Goal: Task Accomplishment & Management: Manage account settings

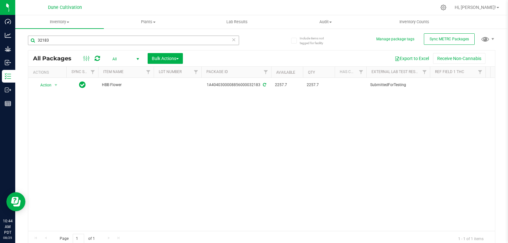
click at [65, 37] on input "32183" at bounding box center [133, 41] width 211 height 10
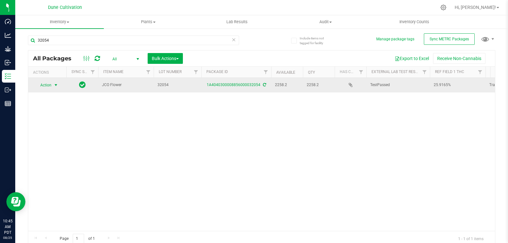
type input "32054"
click at [49, 86] on span "Action" at bounding box center [43, 85] width 17 height 9
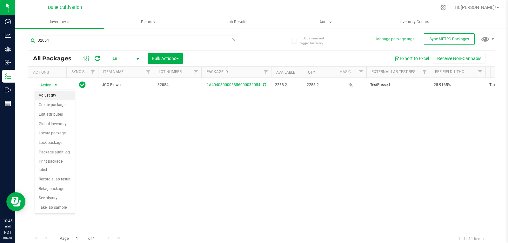
click at [55, 95] on li "Adjust qty" at bounding box center [55, 96] width 40 height 10
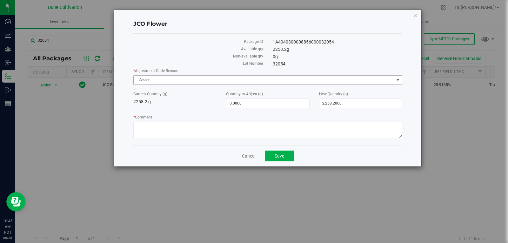
click at [199, 78] on span "Select" at bounding box center [264, 80] width 261 height 9
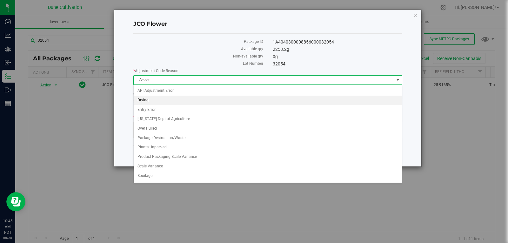
click at [180, 102] on li "Drying" at bounding box center [268, 101] width 268 height 10
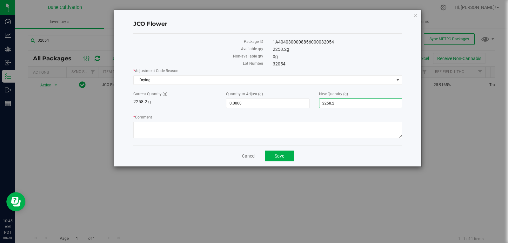
click at [338, 106] on span "2,258.2000 2258.2" at bounding box center [360, 103] width 83 height 10
click at [338, 106] on input "2258.2" at bounding box center [361, 103] width 83 height 9
type input "2257"
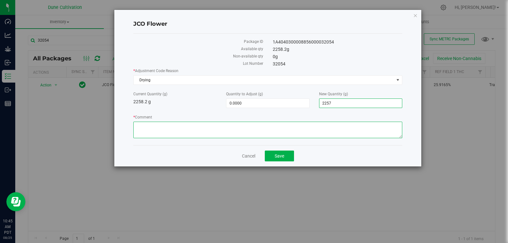
type input "-1.2000"
type input "2,257.0000"
click at [304, 124] on textarea "* Comment" at bounding box center [267, 130] width 269 height 17
type textarea "Moisture Loss"
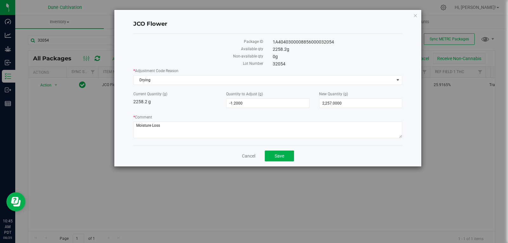
click at [275, 164] on div "Cancel Save" at bounding box center [267, 155] width 269 height 21
click at [280, 154] on span "Save" at bounding box center [280, 155] width 10 height 5
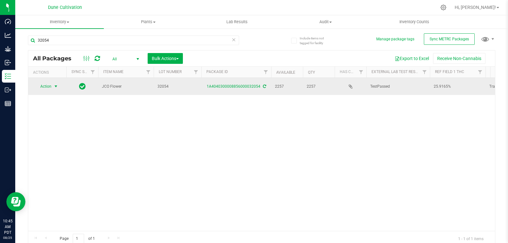
click at [49, 83] on span "Action" at bounding box center [43, 86] width 17 height 9
click at [45, 88] on span "Action" at bounding box center [43, 86] width 17 height 9
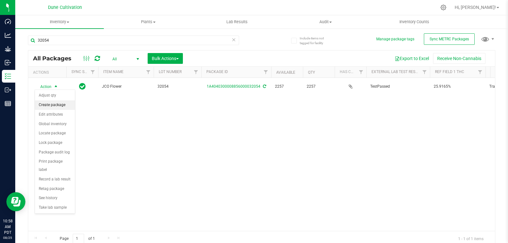
click at [50, 105] on li "Create package" at bounding box center [55, 105] width 40 height 10
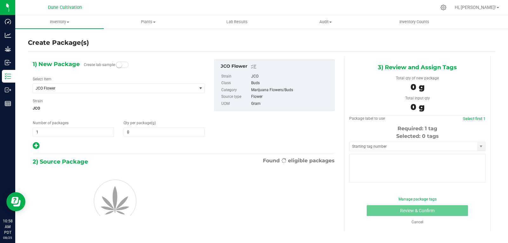
type input "0.0000"
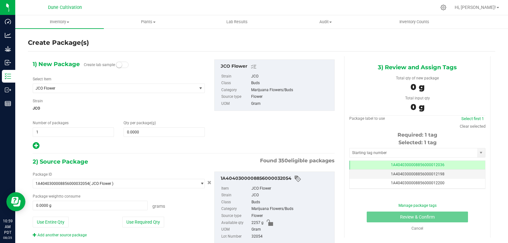
click at [50, 94] on div "1) New Package Create lab sample Select Item JCO Flower 1942 Flower 1942-Shake …" at bounding box center [119, 104] width 182 height 91
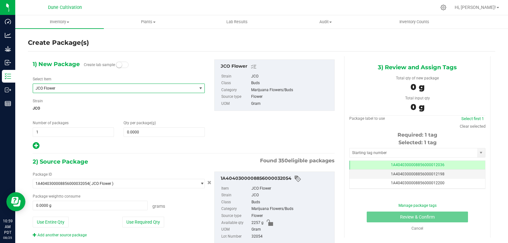
click at [54, 85] on span "JCO Flower" at bounding box center [115, 88] width 164 height 9
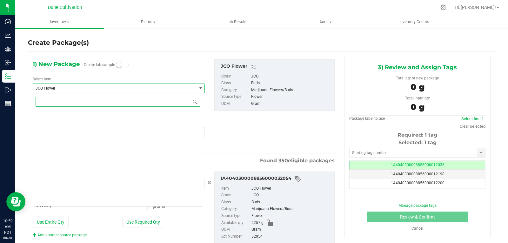
scroll to position [17186, 0]
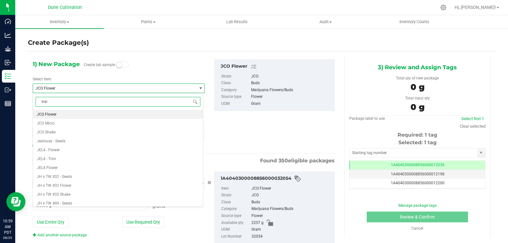
type input "train"
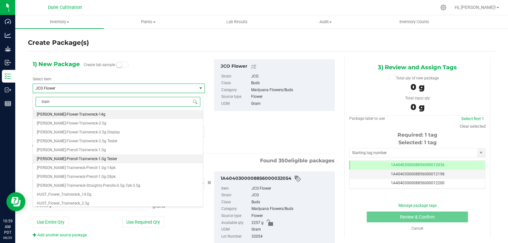
scroll to position [49, 0]
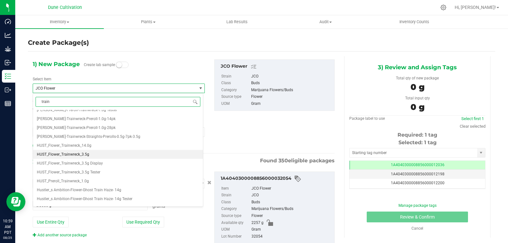
click at [86, 153] on span "HUST_Flower_Trainwreck_3.5g" at bounding box center [63, 154] width 52 height 4
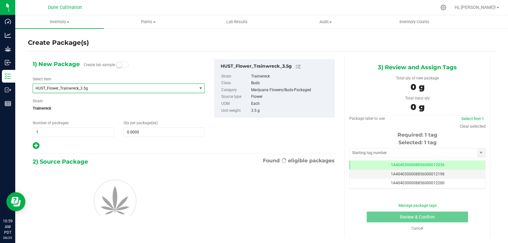
type input "0"
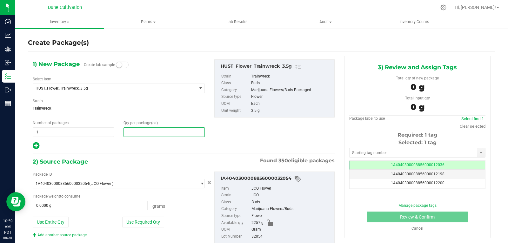
click at [147, 133] on span at bounding box center [164, 132] width 81 height 10
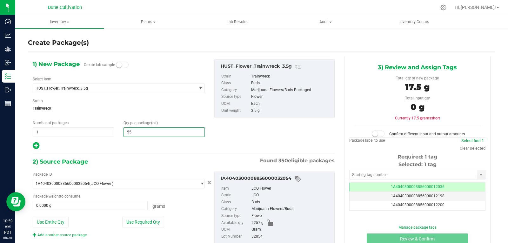
type input "550"
click at [152, 222] on button "Use Required Qty" at bounding box center [143, 222] width 42 height 11
type input "1925.0000 g"
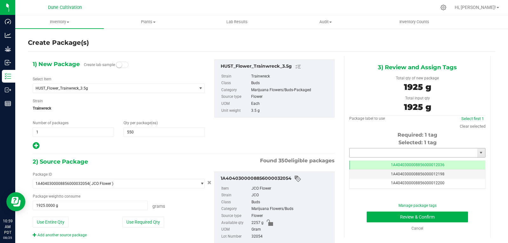
click at [362, 157] on input "text" at bounding box center [414, 152] width 128 height 9
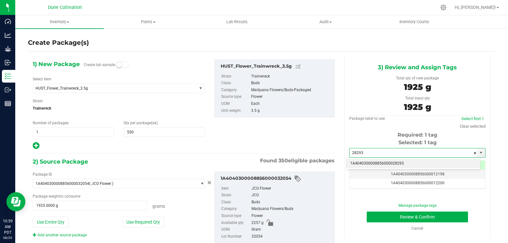
click at [362, 165] on li "1A4040300008856000028293" at bounding box center [414, 164] width 134 height 10
type input "1A4040300008856000028293"
click at [362, 165] on td "1A4040300008856000028293" at bounding box center [418, 165] width 136 height 9
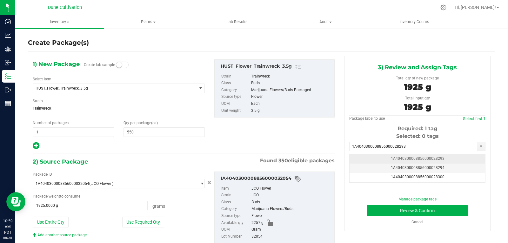
click at [364, 161] on td "1A4040300008856000028293" at bounding box center [418, 158] width 136 height 9
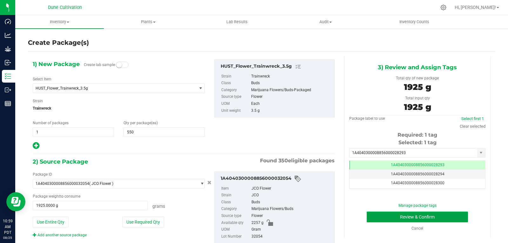
click at [382, 217] on button "Review & Confirm" at bounding box center [417, 217] width 101 height 11
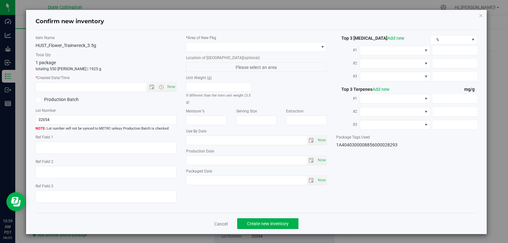
type textarea "25.9165%"
type textarea "Trainwreck"
type textarea "0.0459079%"
type input "282.5490"
type input "20.6643"
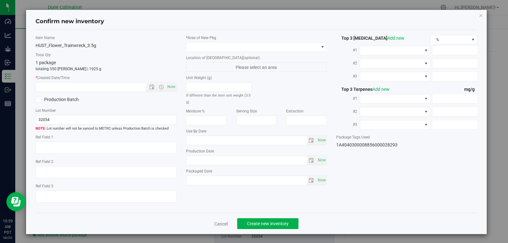
type input "11.3700"
type input "9.3480"
type input "4.1530"
type input "3.3930"
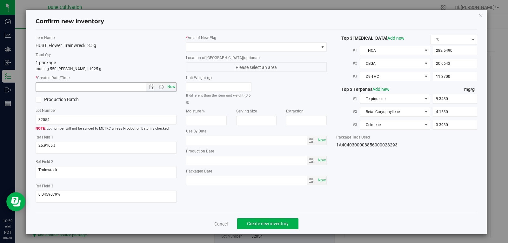
click at [169, 86] on span "Now" at bounding box center [171, 86] width 11 height 9
type input "[DATE] 10:59 AM"
click at [241, 46] on span at bounding box center [252, 47] width 132 height 9
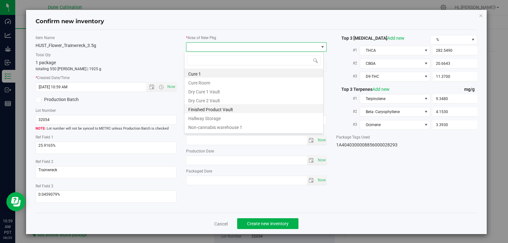
click at [229, 110] on li "Finished Product Vault" at bounding box center [254, 108] width 139 height 9
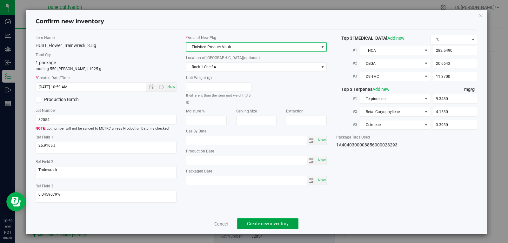
click at [278, 221] on span "Create new inventory" at bounding box center [268, 223] width 42 height 5
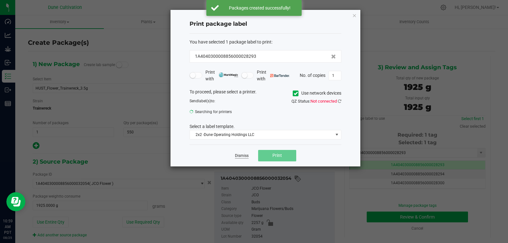
click at [245, 153] on link "Dismiss" at bounding box center [242, 155] width 14 height 5
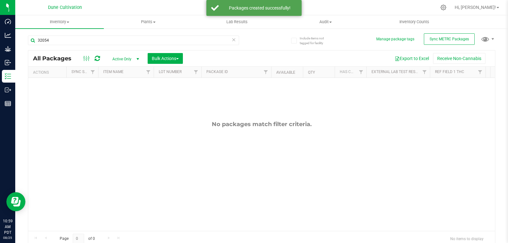
click at [125, 56] on span "Active Only" at bounding box center [124, 59] width 35 height 9
click at [125, 96] on li "All" at bounding box center [124, 98] width 34 height 10
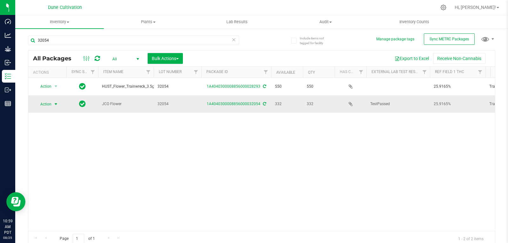
click at [55, 103] on span "select" at bounding box center [55, 104] width 5 height 5
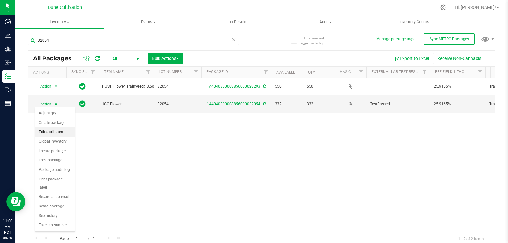
click at [61, 132] on li "Edit attributes" at bounding box center [55, 132] width 40 height 10
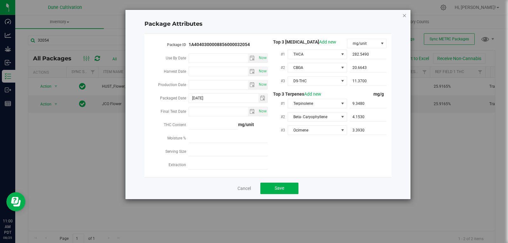
click at [403, 17] on icon "Close modal" at bounding box center [405, 15] width 4 height 8
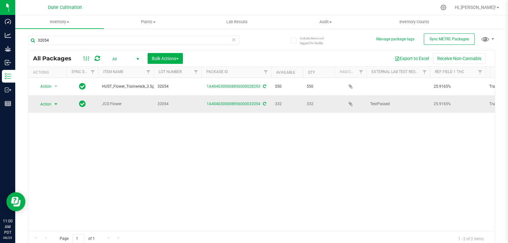
click at [56, 103] on span "select" at bounding box center [55, 104] width 5 height 5
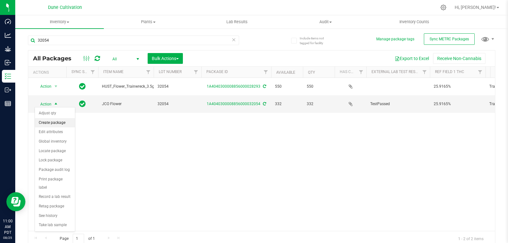
click at [53, 123] on li "Create package" at bounding box center [55, 123] width 40 height 10
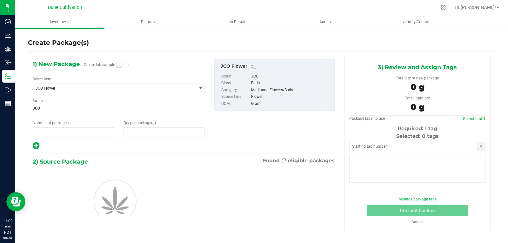
type input "1"
type input "0.0000"
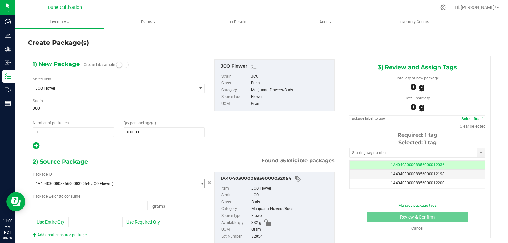
type input "0.0000 g"
click at [71, 86] on span "JCO Flower" at bounding box center [112, 88] width 152 height 4
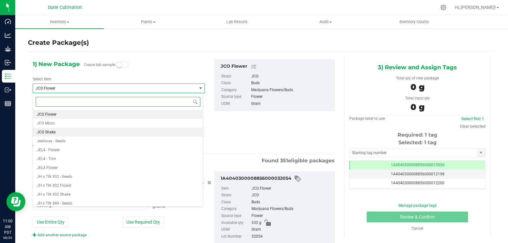
click at [57, 131] on li "JCO Shake" at bounding box center [118, 132] width 170 height 9
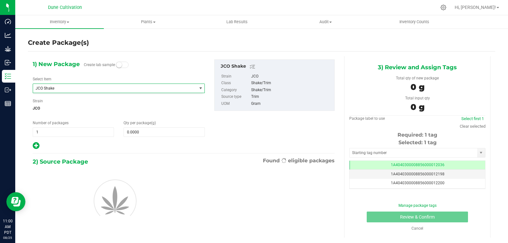
type input "0.0000"
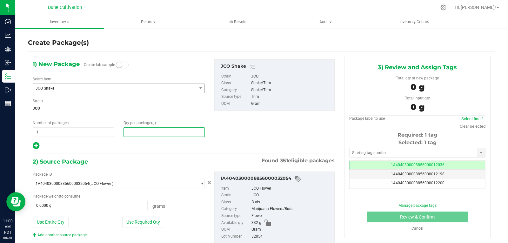
click at [154, 132] on span at bounding box center [164, 132] width 81 height 10
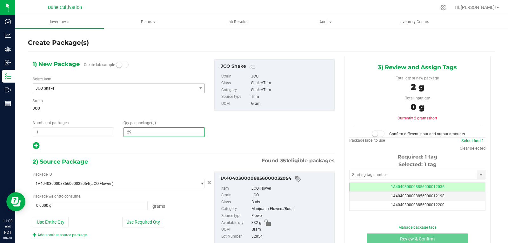
type input "299"
type input "299.0000"
click at [152, 217] on button "Use Required Qty" at bounding box center [143, 222] width 42 height 11
type input "299.0000 g"
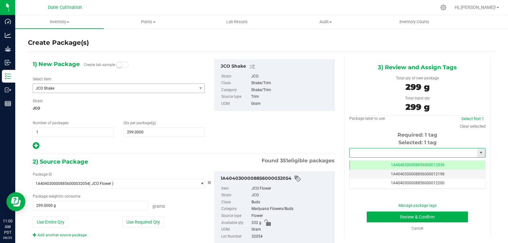
click at [382, 154] on input "text" at bounding box center [414, 152] width 128 height 9
click at [377, 162] on li "1A4040300008856000028294" at bounding box center [414, 164] width 134 height 10
type input "1A4040300008856000028294"
click at [379, 216] on button "Review & Confirm" at bounding box center [417, 217] width 101 height 11
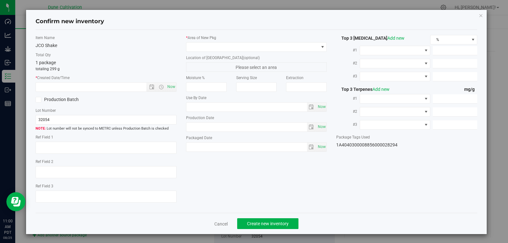
type textarea "25.9165%"
type textarea "Trainwreck"
type textarea "0.0459079%"
type input "282.5490"
type input "20.6643"
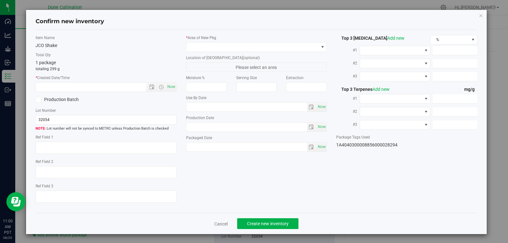
type input "11.3700"
type input "9.3480"
type input "4.1530"
type input "3.3930"
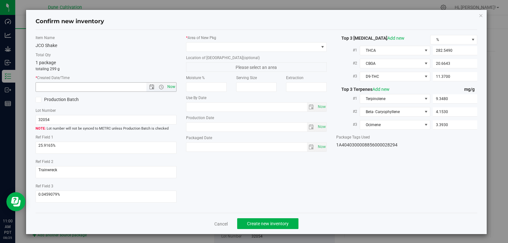
click at [171, 87] on span "Now" at bounding box center [171, 86] width 11 height 9
type input "[DATE] 11:00 AM"
click at [212, 44] on span at bounding box center [252, 47] width 132 height 9
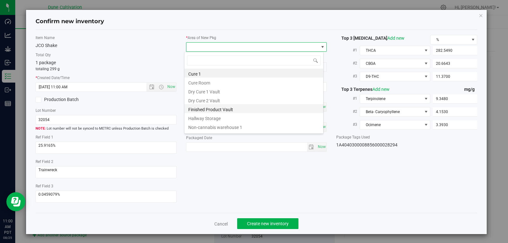
click at [210, 107] on li "Finished Product Vault" at bounding box center [254, 108] width 139 height 9
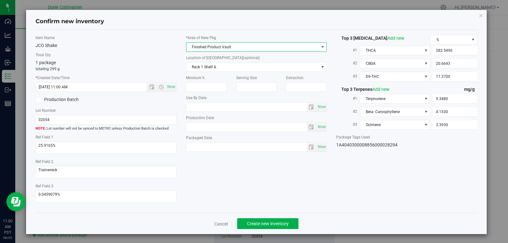
click at [264, 215] on div "Cancel Create new inventory" at bounding box center [257, 223] width 442 height 21
click at [259, 227] on button "Create new inventory" at bounding box center [267, 223] width 61 height 11
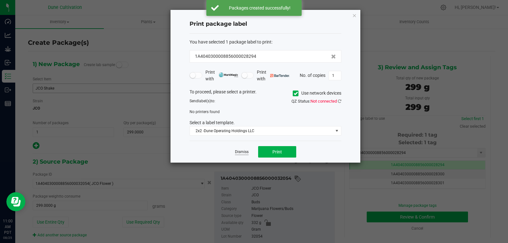
click at [242, 155] on link "Dismiss" at bounding box center [242, 151] width 14 height 5
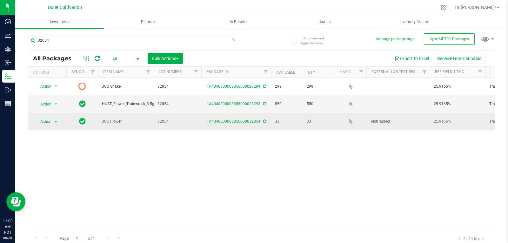
click at [53, 120] on span "select" at bounding box center [56, 121] width 8 height 9
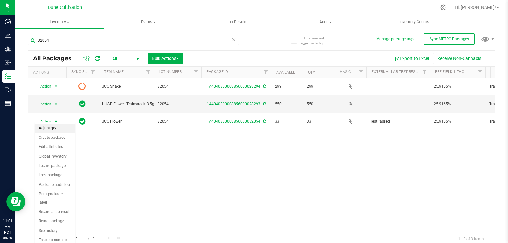
click at [57, 128] on li "Adjust qty" at bounding box center [55, 129] width 40 height 10
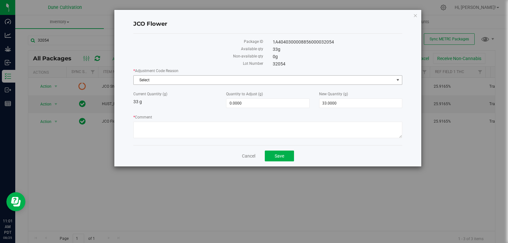
click at [195, 76] on span "Select" at bounding box center [264, 80] width 261 height 9
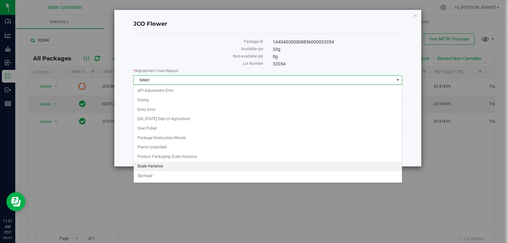
click at [162, 170] on li "Scale Variance" at bounding box center [268, 167] width 268 height 10
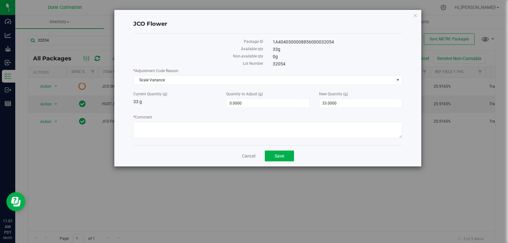
click at [330, 108] on div "* Adjustment Code Reason Scale Variance Select API Adjustment Error Drying Entr…" at bounding box center [267, 104] width 269 height 72
click at [337, 106] on span "33.0000 33" at bounding box center [360, 103] width 83 height 10
click at [337, 106] on input "33" at bounding box center [361, 103] width 83 height 9
type input "0"
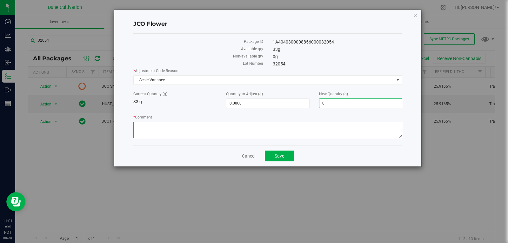
type input "-33.0000"
type input "0.0000"
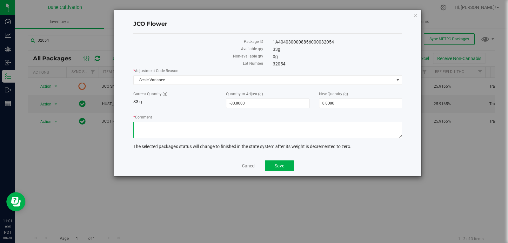
click at [317, 135] on textarea "* Comment" at bounding box center [267, 130] width 269 height 17
type textarea "A"
type textarea "Scale Variance"
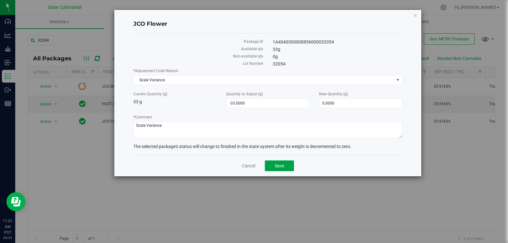
click at [291, 164] on button "Save" at bounding box center [279, 165] width 29 height 11
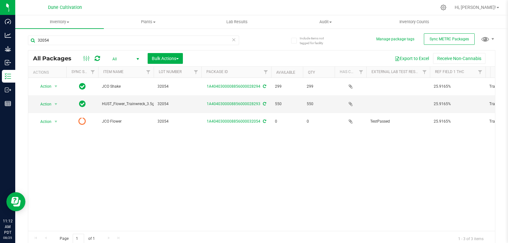
click at [98, 56] on icon at bounding box center [97, 58] width 5 height 6
click at [53, 41] on input "32054" at bounding box center [133, 41] width 211 height 10
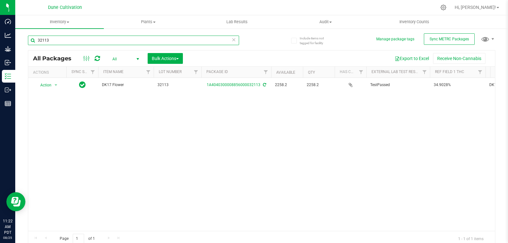
type input "32113"
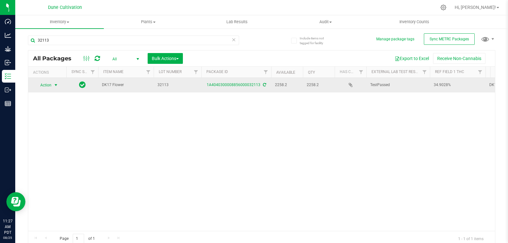
click at [54, 88] on span "select" at bounding box center [56, 85] width 8 height 9
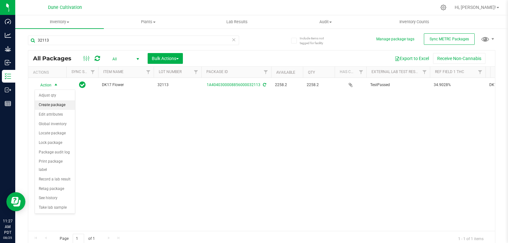
click at [56, 105] on li "Create package" at bounding box center [55, 105] width 40 height 10
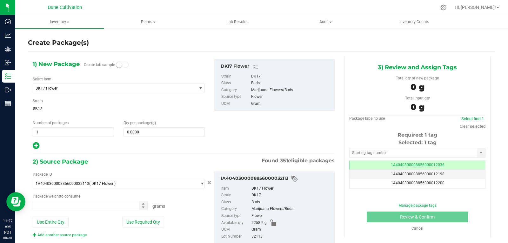
type input "0.0000 g"
click at [62, 88] on span "DK17 Flower" at bounding box center [112, 88] width 152 height 4
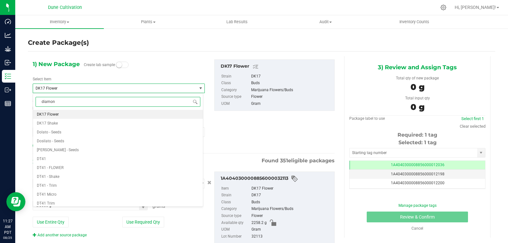
type input "diamond"
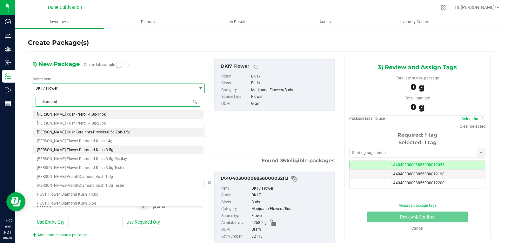
scroll to position [22, 0]
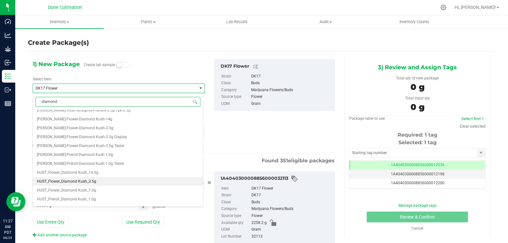
click at [85, 180] on span "HUST_Flower_Diamond Kush_3.5g" at bounding box center [66, 181] width 59 height 4
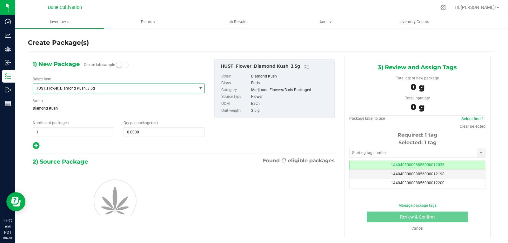
type input "0"
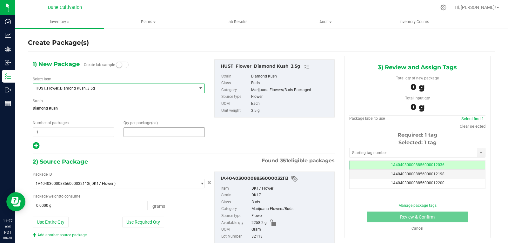
click at [134, 130] on span at bounding box center [164, 132] width 81 height 10
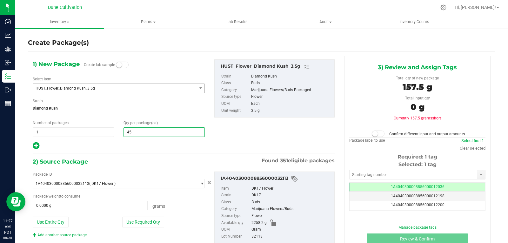
type input "450"
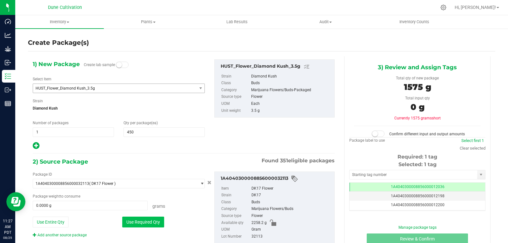
click at [150, 225] on button "Use Required Qty" at bounding box center [143, 222] width 42 height 11
type input "1575.0000 g"
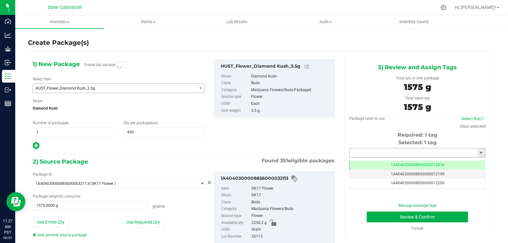
click at [365, 152] on input "text" at bounding box center [414, 152] width 128 height 9
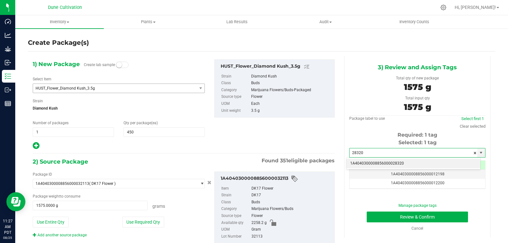
click at [369, 165] on li "1A4040300008856000028320" at bounding box center [414, 164] width 134 height 10
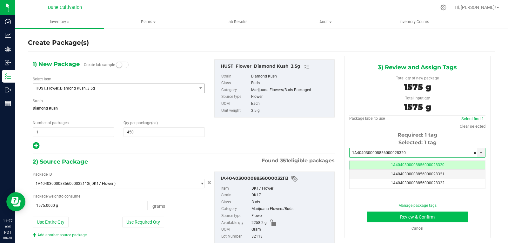
type input "1A4040300008856000028320"
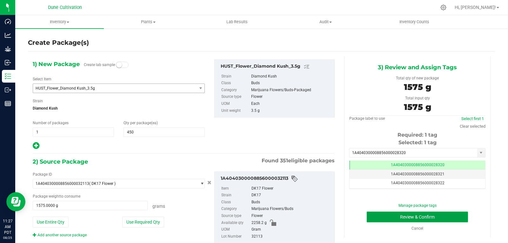
click at [371, 213] on button "Review & Confirm" at bounding box center [417, 217] width 101 height 11
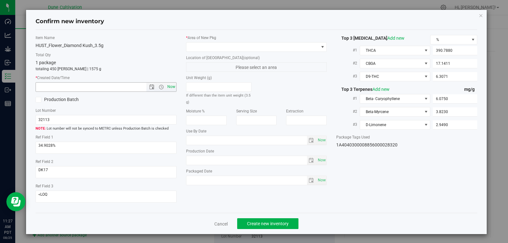
click at [167, 85] on span "Now" at bounding box center [171, 86] width 11 height 9
type input "[DATE] 11:28 AM"
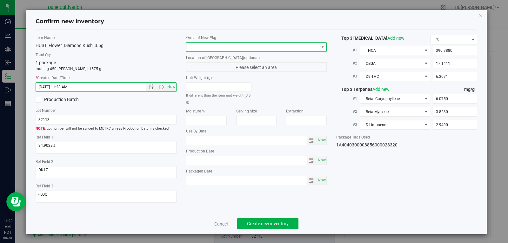
click at [213, 49] on span at bounding box center [252, 47] width 132 height 9
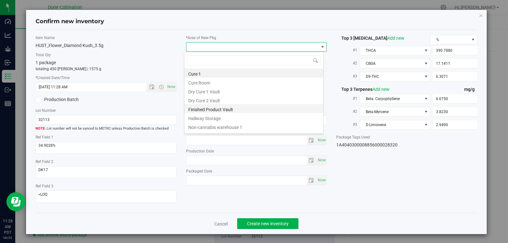
click at [212, 108] on li "Finished Product Vault" at bounding box center [254, 108] width 139 height 9
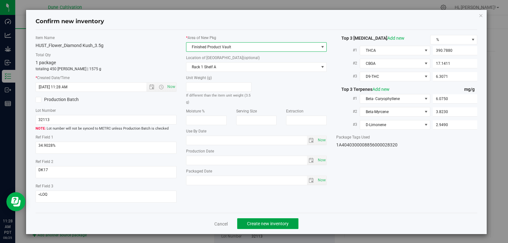
click at [251, 223] on span "Create new inventory" at bounding box center [268, 223] width 42 height 5
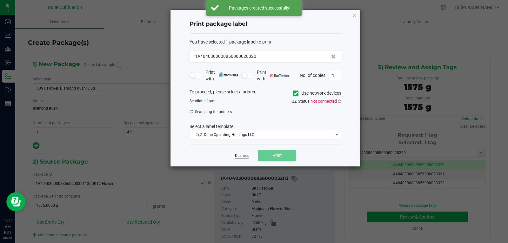
click at [241, 157] on link "Dismiss" at bounding box center [242, 155] width 14 height 5
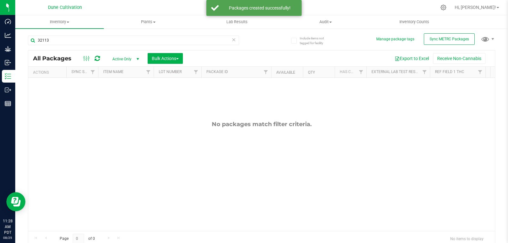
click at [120, 59] on span "Active Only" at bounding box center [124, 59] width 35 height 9
click at [120, 95] on li "All" at bounding box center [124, 98] width 34 height 10
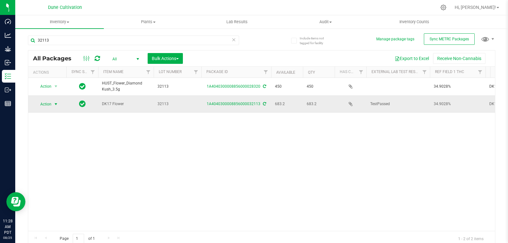
click at [56, 103] on span "select" at bounding box center [55, 104] width 5 height 5
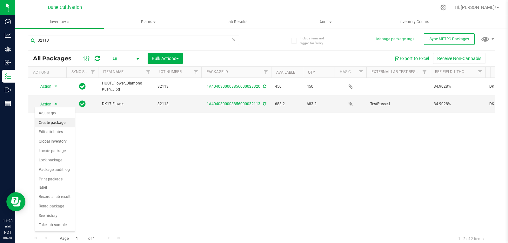
click at [56, 124] on li "Create package" at bounding box center [55, 123] width 40 height 10
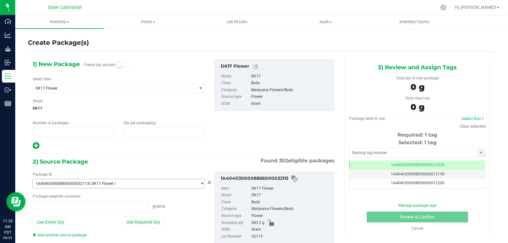
type input "1"
type input "0.0000"
type input "0.0000 g"
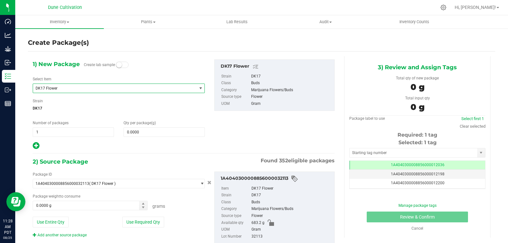
click at [114, 88] on span "DK17 Flower" at bounding box center [112, 88] width 152 height 4
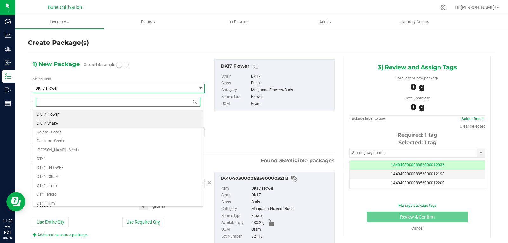
click at [85, 123] on li "DK17 Shake" at bounding box center [118, 123] width 170 height 9
type input "0.0000"
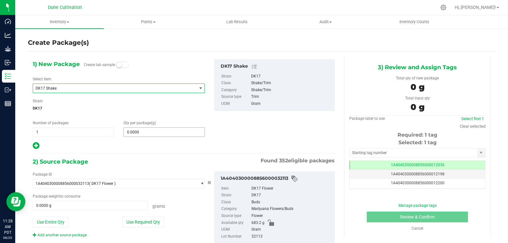
click at [146, 137] on span "0.0000 0" at bounding box center [164, 132] width 81 height 10
click at [146, 134] on span at bounding box center [164, 132] width 81 height 10
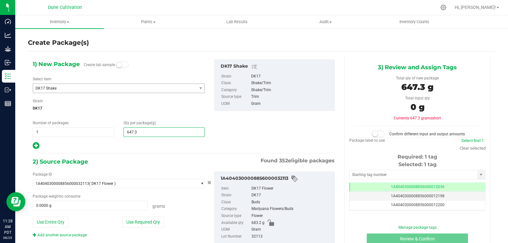
type input "647.36"
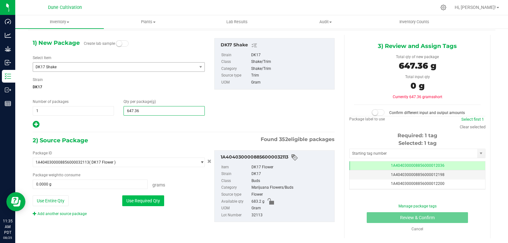
type input "647.3600"
click at [140, 196] on button "Use Required Qty" at bounding box center [143, 200] width 42 height 11
type input "647.3600 g"
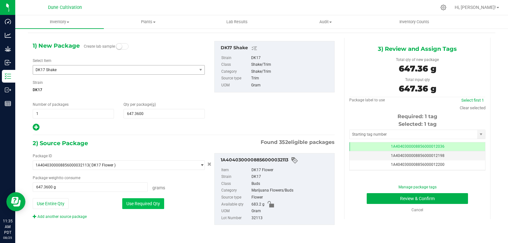
scroll to position [18, 0]
click at [367, 135] on input "text" at bounding box center [414, 134] width 128 height 9
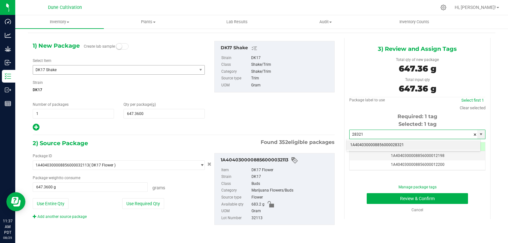
click at [368, 146] on li "1A4040300008856000028321" at bounding box center [414, 145] width 134 height 10
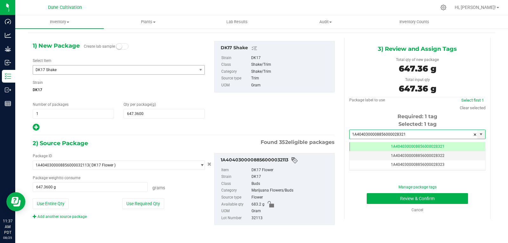
scroll to position [0, 0]
type input "1A4040300008856000028321"
click at [382, 201] on button "Review & Confirm" at bounding box center [417, 198] width 101 height 11
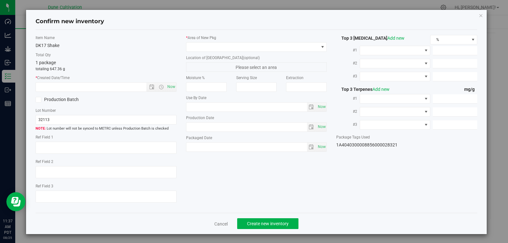
type textarea "34.9028%"
type textarea "DK17"
type textarea "<LOQ"
type input "390.7880"
type input "17.1411"
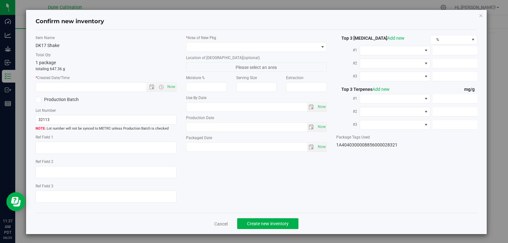
type input "6.3071"
type input "6.0750"
type input "3.8230"
type input "2.9490"
click at [171, 88] on span "Now" at bounding box center [171, 86] width 11 height 9
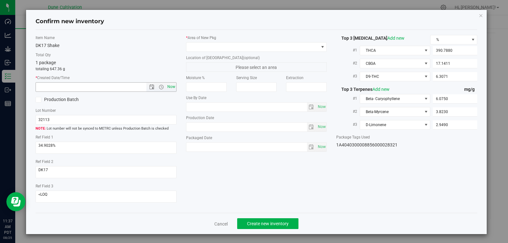
type input "[DATE] 11:37 AM"
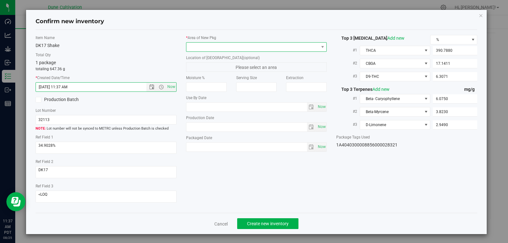
click at [298, 45] on span at bounding box center [252, 47] width 132 height 9
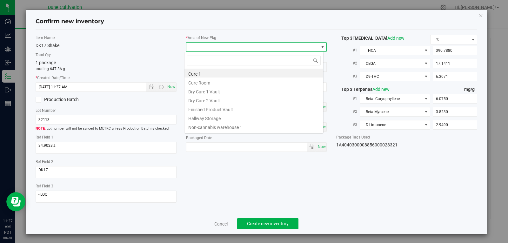
scroll to position [10, 140]
click at [239, 111] on li "Finished Product Vault" at bounding box center [254, 108] width 139 height 9
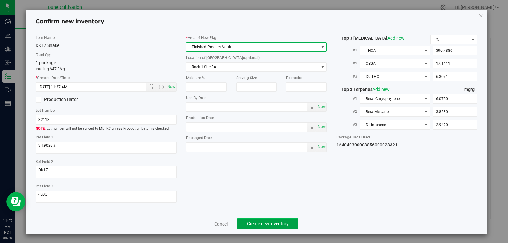
click at [259, 220] on button "Create new inventory" at bounding box center [267, 223] width 61 height 11
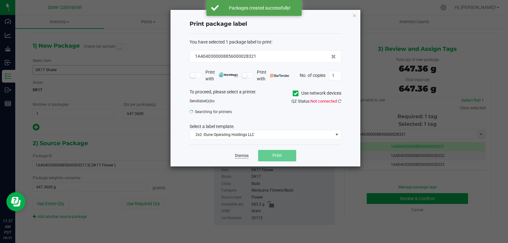
click at [242, 155] on link "Dismiss" at bounding box center [242, 155] width 14 height 5
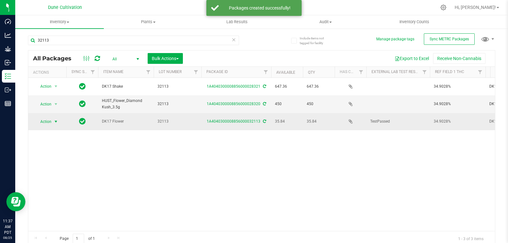
click at [50, 117] on span "Action" at bounding box center [43, 121] width 17 height 9
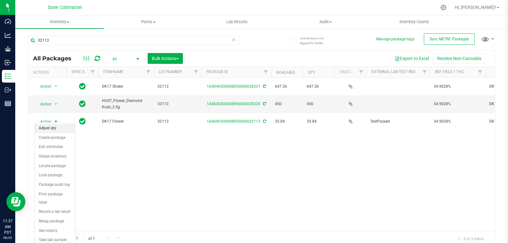
click at [50, 127] on li "Adjust qty" at bounding box center [55, 129] width 40 height 10
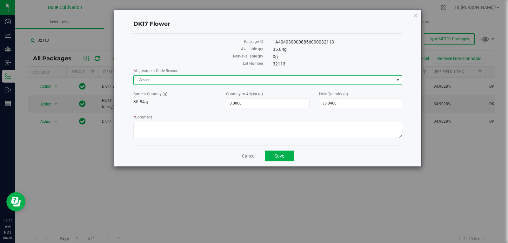
click at [262, 76] on span "Select" at bounding box center [264, 80] width 261 height 9
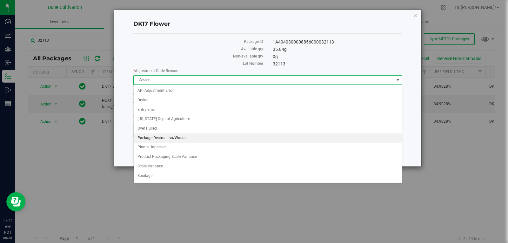
click at [197, 140] on li "Package Destruction/Waste" at bounding box center [268, 138] width 268 height 10
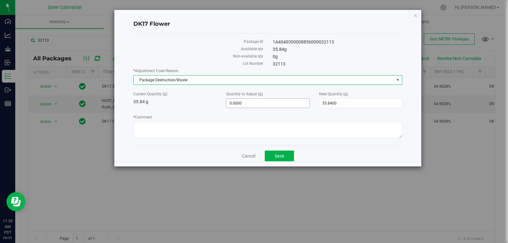
click at [267, 104] on span "0.0000 0" at bounding box center [267, 103] width 83 height 10
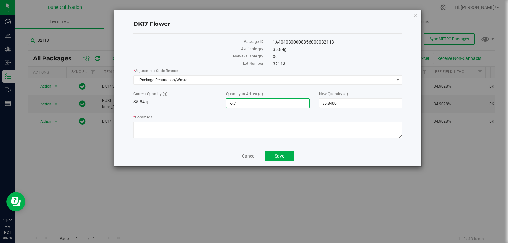
type input "-5.79"
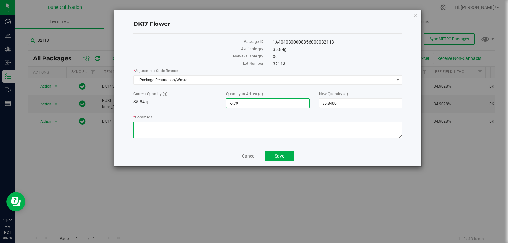
type input "-5.7900"
type input "30.0500"
click at [330, 131] on textarea "* Comment" at bounding box center [267, 130] width 269 height 17
type textarea "Stem Waste"
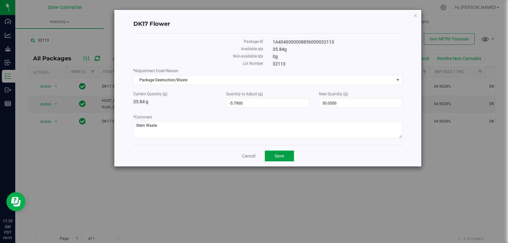
click at [279, 158] on span "Save" at bounding box center [280, 155] width 10 height 5
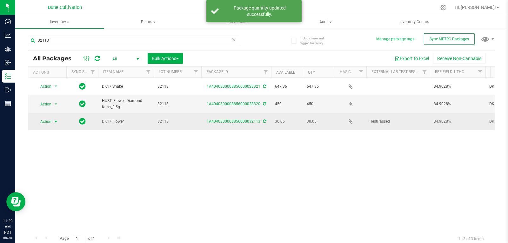
click at [53, 120] on span "select" at bounding box center [56, 121] width 8 height 9
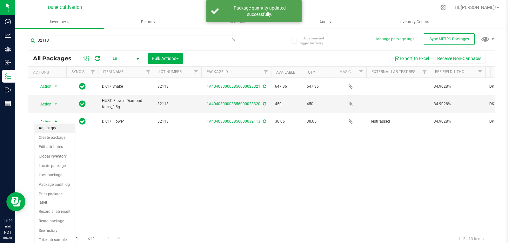
click at [53, 129] on li "Adjust qty" at bounding box center [55, 129] width 40 height 10
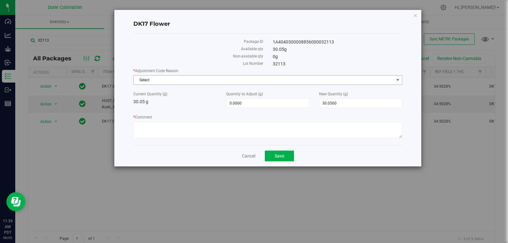
click at [199, 81] on span "Select" at bounding box center [264, 80] width 261 height 9
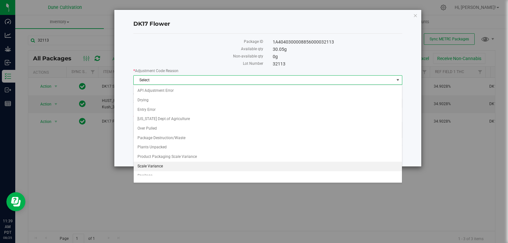
click at [185, 169] on li "Scale Variance" at bounding box center [268, 167] width 268 height 10
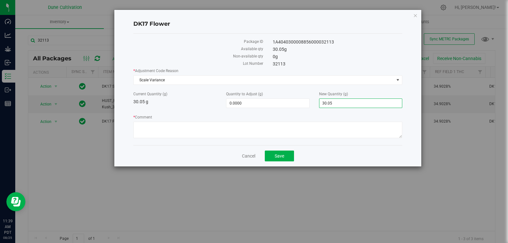
click at [351, 103] on span "30.0500 30.05" at bounding box center [360, 103] width 83 height 10
click at [351, 103] on input "30.05" at bounding box center [361, 103] width 83 height 9
type input "0"
type input "-30.0500"
type input "0.0000"
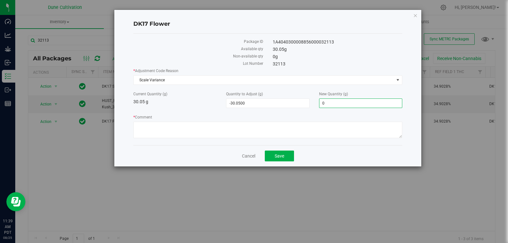
click at [318, 139] on div "* Comment" at bounding box center [267, 127] width 269 height 26
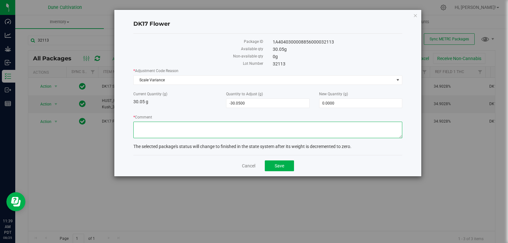
click at [318, 133] on textarea "* Comment" at bounding box center [267, 130] width 269 height 17
type textarea "Scale Variance"
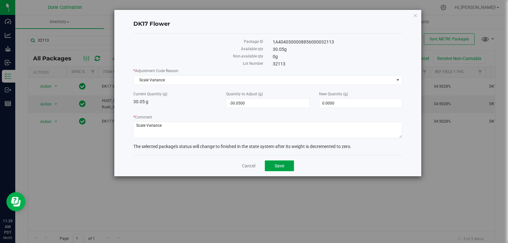
click at [277, 165] on span "Save" at bounding box center [280, 165] width 10 height 5
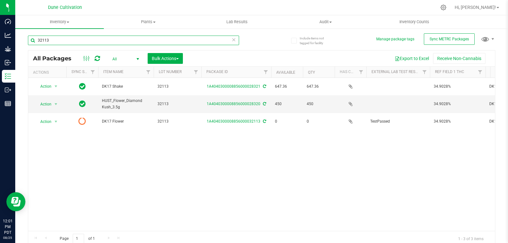
click at [62, 44] on input "32113" at bounding box center [133, 41] width 211 height 10
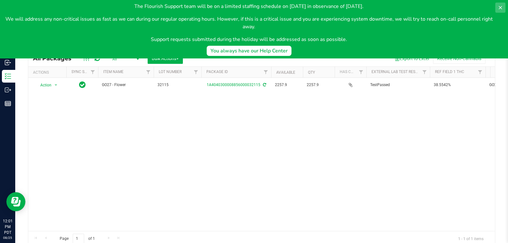
type input "32115"
click at [502, 10] on icon at bounding box center [500, 7] width 5 height 5
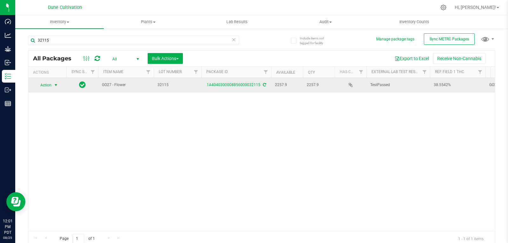
click at [49, 82] on span "Action" at bounding box center [43, 85] width 17 height 9
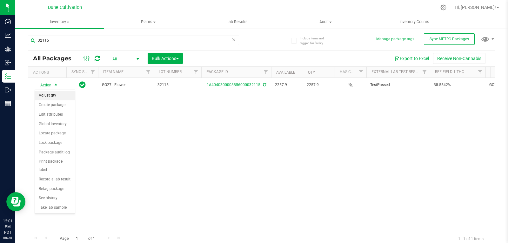
click at [56, 97] on li "Adjust qty" at bounding box center [55, 96] width 40 height 10
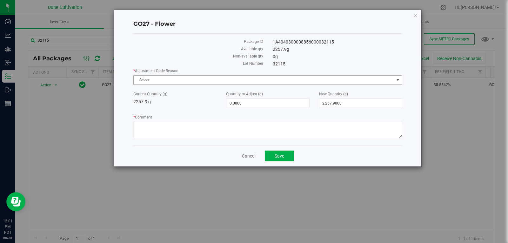
click at [267, 81] on span "Select" at bounding box center [264, 80] width 261 height 9
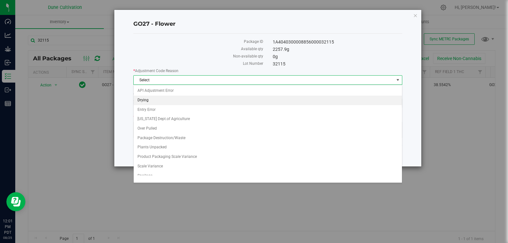
click at [238, 101] on li "Drying" at bounding box center [268, 101] width 268 height 10
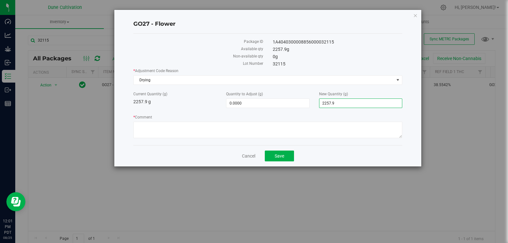
click at [351, 100] on span "2,257.9000 2257.9" at bounding box center [360, 103] width 83 height 10
click at [351, 100] on input "2257.9" at bounding box center [361, 103] width 83 height 9
type input "2254"
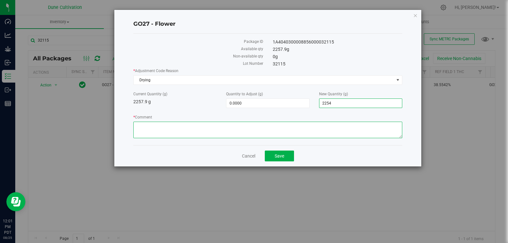
type input "-3.9000"
type input "2,254.0000"
click at [331, 131] on textarea "* Comment" at bounding box center [267, 130] width 269 height 17
type textarea "Moister Loss"
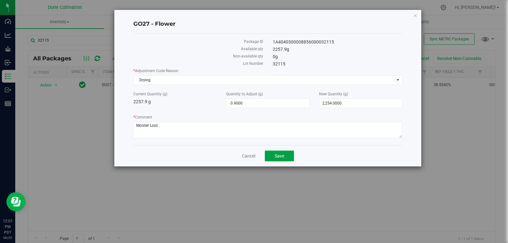
click at [277, 152] on button "Save" at bounding box center [279, 156] width 29 height 11
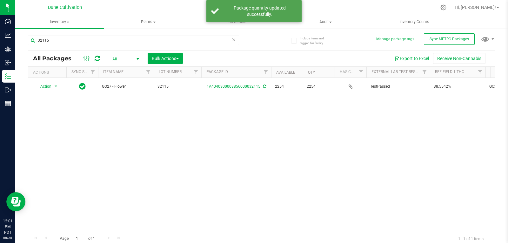
click at [134, 59] on span "select" at bounding box center [138, 59] width 8 height 9
click at [183, 190] on div "Action Action Adjust qty Create package Edit attributes Global inventory Locate…" at bounding box center [261, 154] width 467 height 153
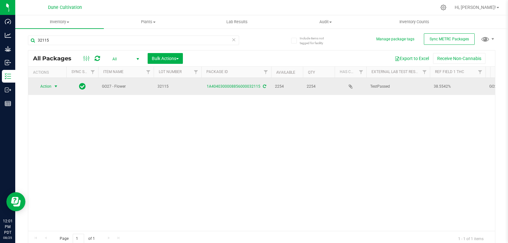
click at [53, 84] on span "select" at bounding box center [56, 86] width 8 height 9
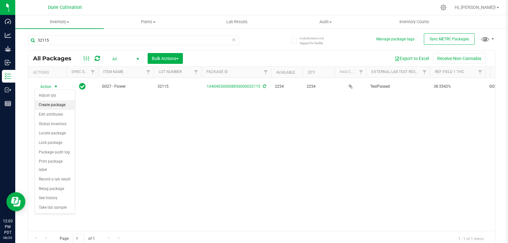
click at [60, 105] on li "Create package" at bounding box center [55, 105] width 40 height 10
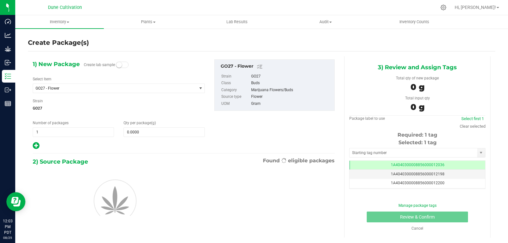
scroll to position [0, 0]
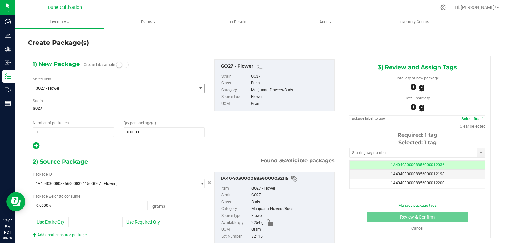
click at [80, 86] on span "GO27 - Flower" at bounding box center [112, 88] width 152 height 4
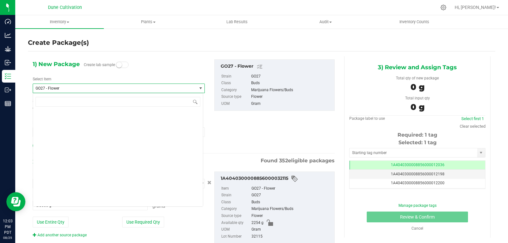
scroll to position [5711, 0]
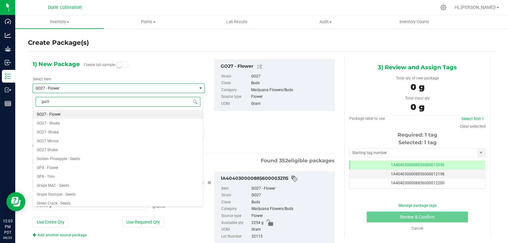
type input "garlic"
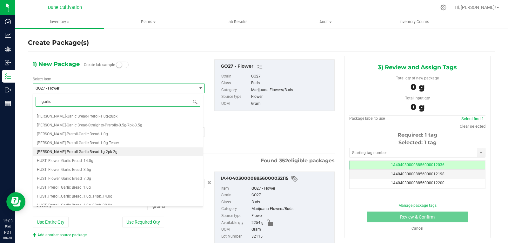
scroll to position [52, 0]
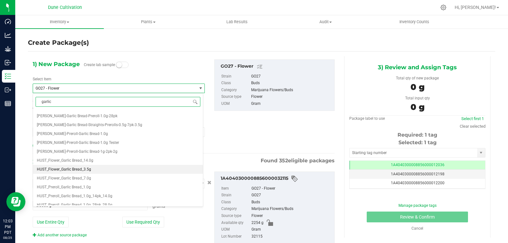
click at [95, 169] on li "HUST_Flower_Garlic Bread_3.5g" at bounding box center [118, 169] width 170 height 9
type input "0"
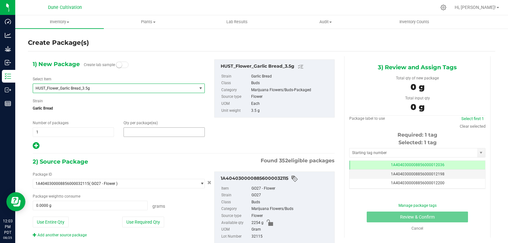
click at [140, 136] on span at bounding box center [164, 132] width 81 height 10
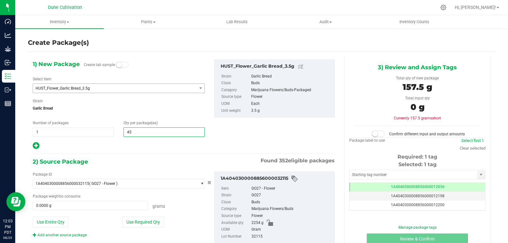
type input "450"
click at [148, 219] on button "Use Required Qty" at bounding box center [143, 222] width 42 height 11
type input "1575.0000 g"
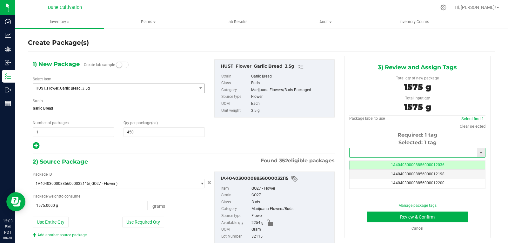
click at [358, 152] on input "text" at bounding box center [414, 152] width 128 height 9
click at [365, 161] on li "1A4040300008856000028330" at bounding box center [414, 164] width 134 height 10
type input "1A4040300008856000028330"
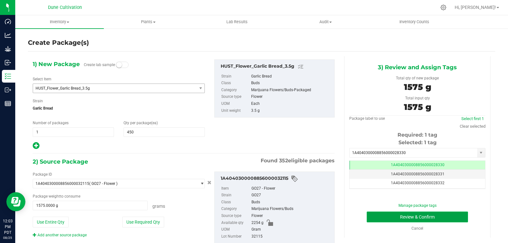
click at [383, 212] on button "Review & Confirm" at bounding box center [417, 217] width 101 height 11
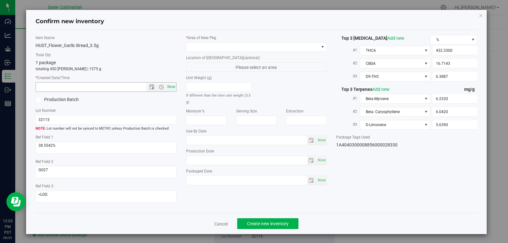
click at [171, 86] on span "Now" at bounding box center [171, 86] width 11 height 9
type input "[DATE] 12:03 PM"
click at [286, 49] on span at bounding box center [252, 47] width 132 height 9
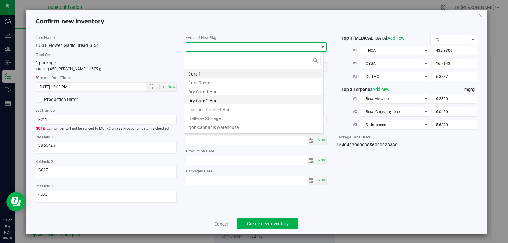
click at [264, 103] on li "Dry Cure 2 Vault" at bounding box center [254, 99] width 139 height 9
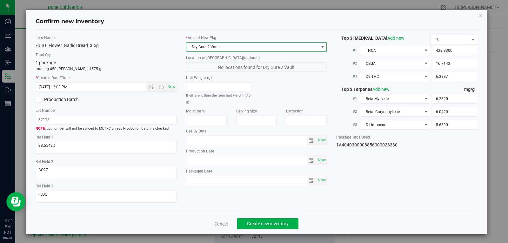
click at [262, 48] on span "Dry Cure 2 Vault" at bounding box center [252, 47] width 132 height 9
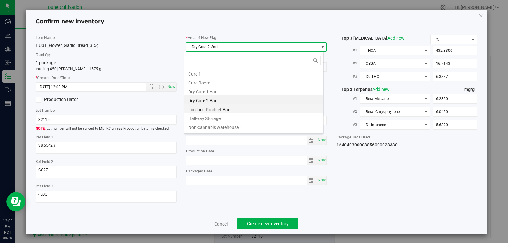
click at [237, 110] on li "Finished Product Vault" at bounding box center [254, 108] width 139 height 9
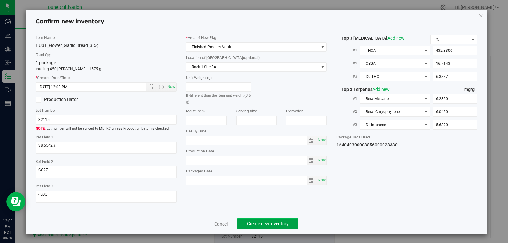
click at [261, 223] on span "Create new inventory" at bounding box center [268, 223] width 42 height 5
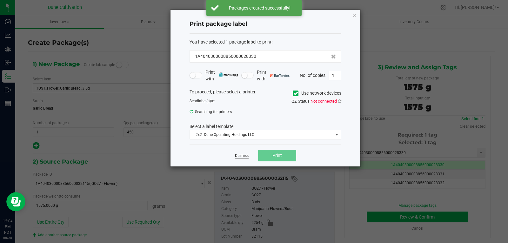
click at [243, 158] on link "Dismiss" at bounding box center [242, 155] width 14 height 5
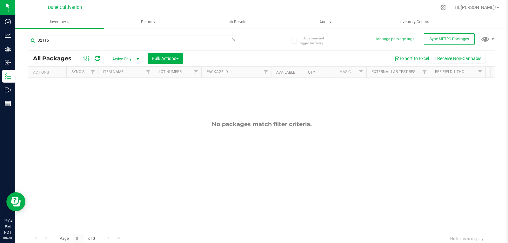
click at [115, 60] on span "Active Only" at bounding box center [124, 59] width 35 height 9
click at [117, 98] on li "All" at bounding box center [124, 98] width 34 height 10
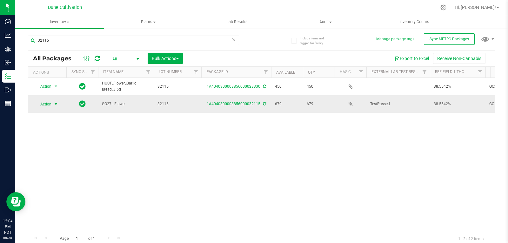
click at [54, 103] on span "select" at bounding box center [55, 104] width 5 height 5
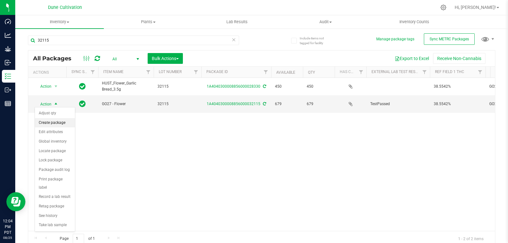
click at [52, 121] on li "Create package" at bounding box center [55, 123] width 40 height 10
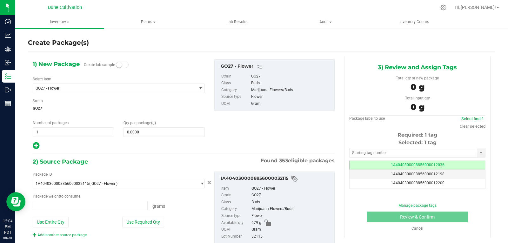
type input "0.0000 g"
click at [115, 86] on span "GO27 - Flower" at bounding box center [112, 88] width 152 height 4
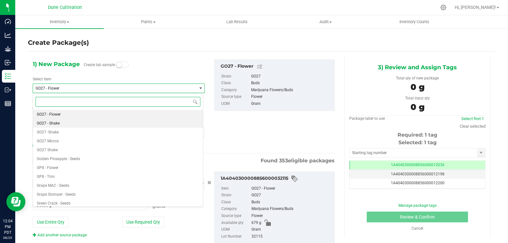
click at [94, 122] on li "GO27 - Shake" at bounding box center [118, 123] width 170 height 9
type input "0.0000"
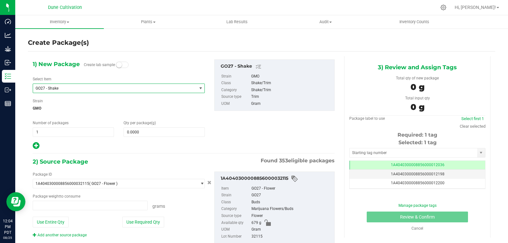
type input "0.0000 g"
click at [138, 134] on span at bounding box center [164, 132] width 81 height 10
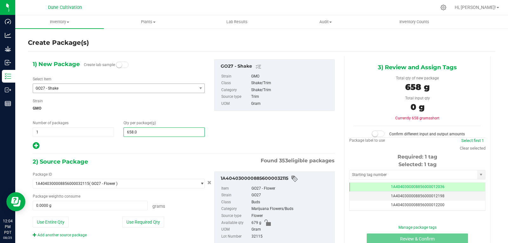
type input "658.09"
type input "658.0900"
click at [147, 221] on button "Use Required Qty" at bounding box center [143, 222] width 42 height 11
type input "658.0900 g"
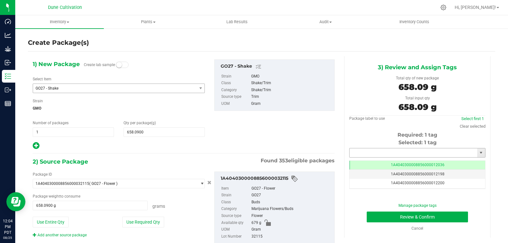
click at [352, 149] on input "text" at bounding box center [414, 152] width 128 height 9
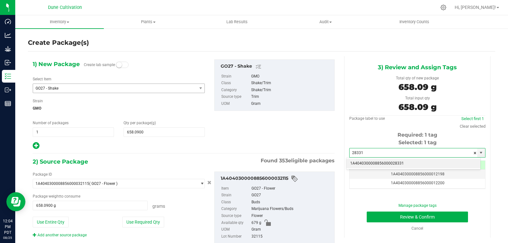
click at [368, 162] on li "1A4040300008856000028331" at bounding box center [414, 164] width 134 height 10
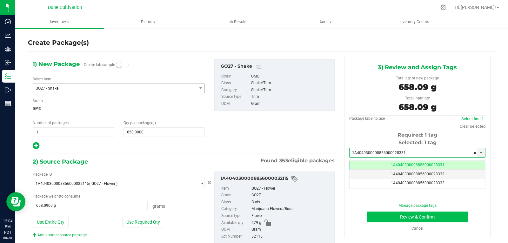
type input "1A4040300008856000028331"
click at [383, 213] on button "Review & Confirm" at bounding box center [417, 217] width 101 height 11
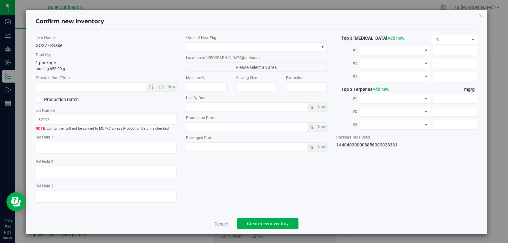
type textarea "38.5542%"
type textarea "GO27"
type textarea "<LOQ"
type input "432.3300"
type input "16.7143"
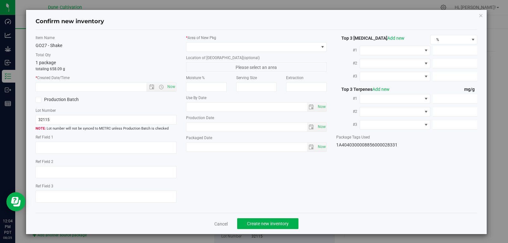
type input "6.3887"
type input "6.2320"
type input "6.0420"
type input "5.6390"
click at [173, 85] on span "Now" at bounding box center [171, 86] width 11 height 9
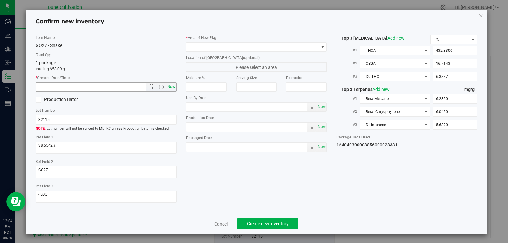
type input "[DATE] 12:04 PM"
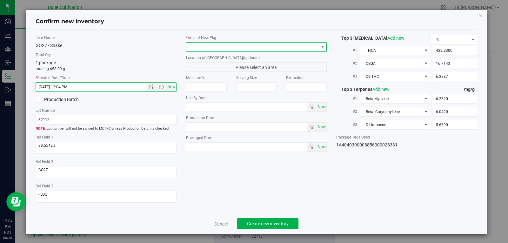
click at [294, 50] on span at bounding box center [252, 47] width 132 height 9
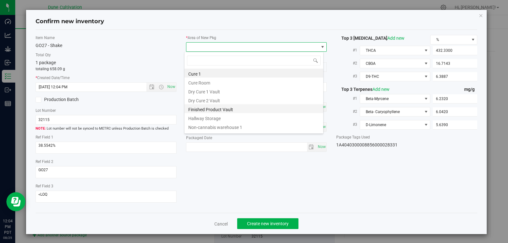
click at [248, 113] on li "Finished Product Vault" at bounding box center [254, 108] width 139 height 9
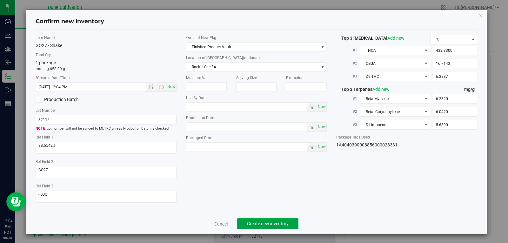
click at [262, 221] on span "Create new inventory" at bounding box center [268, 223] width 42 height 5
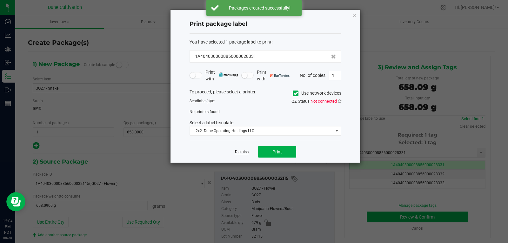
click at [241, 155] on link "Dismiss" at bounding box center [242, 151] width 14 height 5
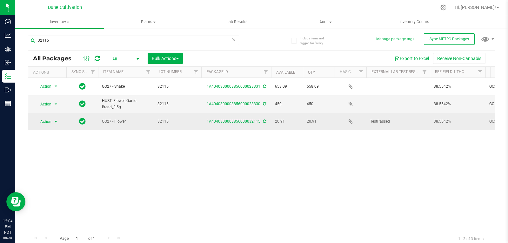
click at [53, 117] on span "select" at bounding box center [56, 121] width 8 height 9
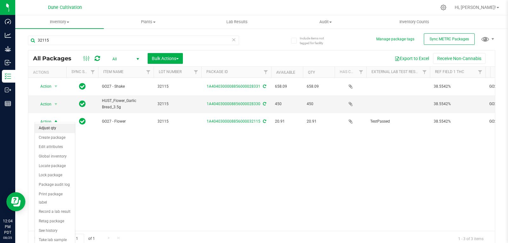
click at [54, 128] on li "Adjust qty" at bounding box center [55, 129] width 40 height 10
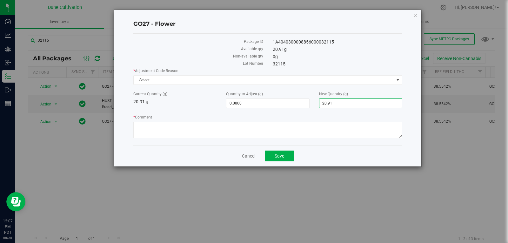
click at [352, 105] on span "20.9100 20.91" at bounding box center [360, 103] width 83 height 10
click at [352, 105] on input "20.91" at bounding box center [361, 103] width 83 height 9
type input "0"
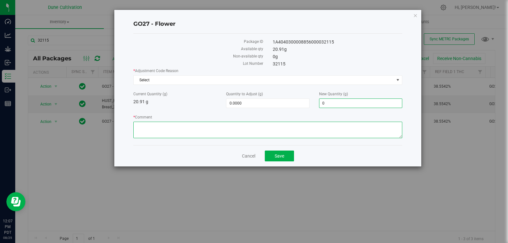
type input "-20.9100"
type input "0.0000"
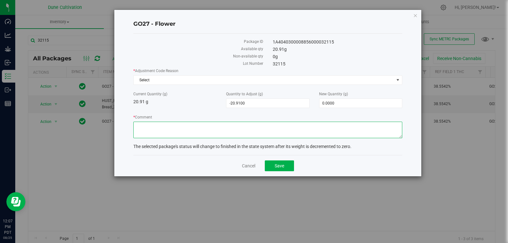
click at [318, 127] on textarea "* Comment" at bounding box center [267, 130] width 269 height 17
type textarea "Scale Variance"
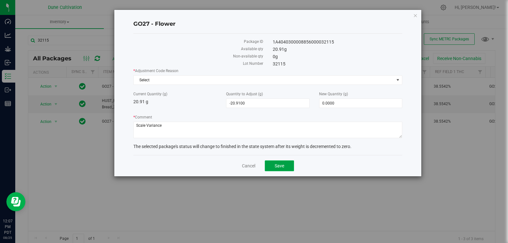
click at [283, 165] on span "Save" at bounding box center [280, 165] width 10 height 5
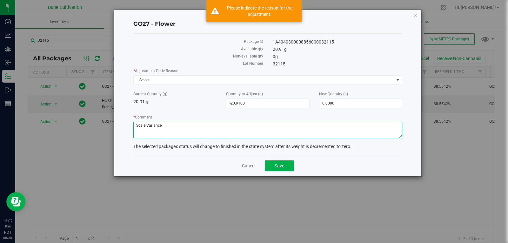
click at [231, 132] on textarea "* Comment" at bounding box center [267, 130] width 269 height 17
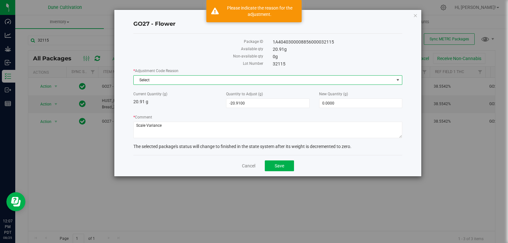
click at [170, 82] on span "Select" at bounding box center [264, 80] width 261 height 9
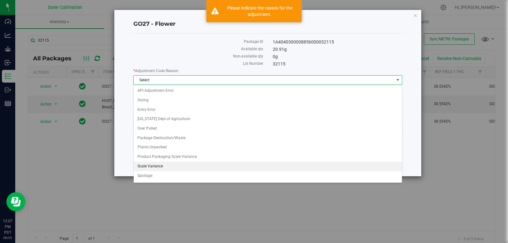
click at [165, 166] on li "Scale Variance" at bounding box center [268, 167] width 268 height 10
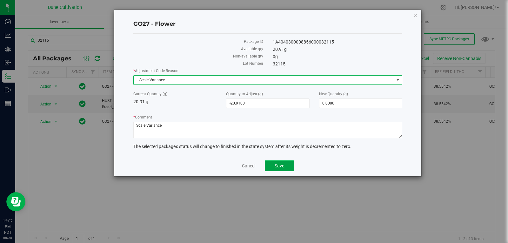
click at [288, 166] on button "Save" at bounding box center [279, 165] width 29 height 11
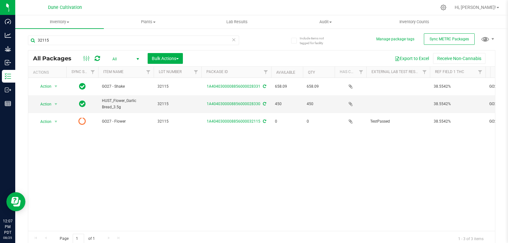
click at [101, 58] on div at bounding box center [91, 59] width 21 height 8
click at [99, 58] on icon at bounding box center [97, 58] width 5 height 6
click at [52, 43] on input "32115" at bounding box center [133, 41] width 211 height 10
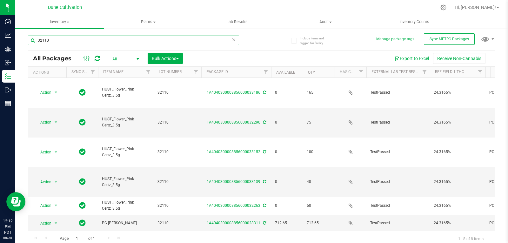
type input "32110"
